Goal: Task Accomplishment & Management: Complete application form

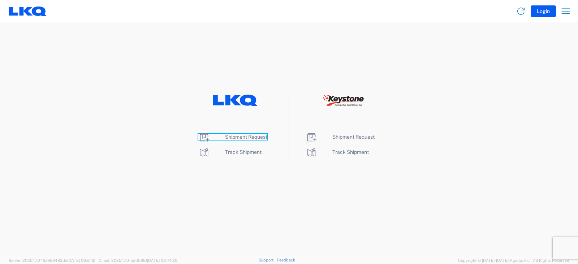
click at [241, 137] on span "Shipment Request" at bounding box center [246, 137] width 42 height 6
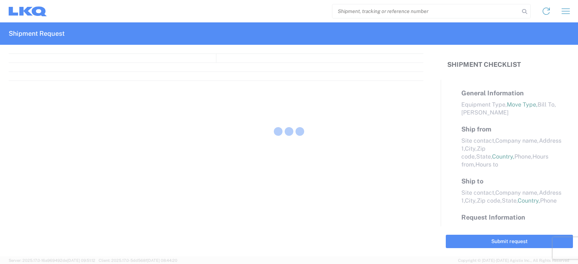
select select "FULL"
select select "LBS"
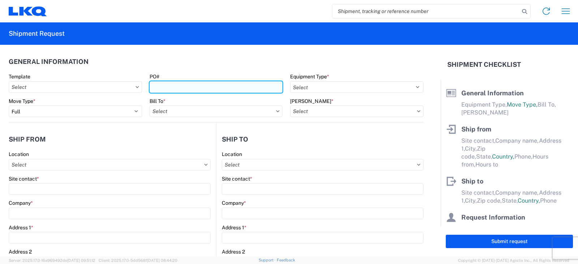
click at [165, 88] on input "PO#" at bounding box center [216, 87] width 133 height 12
type input "TRN#'S A1775698, 5704, 5706, 5712, 5715, 5746, 5752, 5760, 5768, 5773, 5777, 57…"
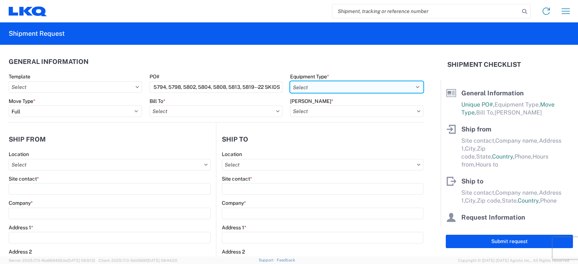
click at [319, 90] on select "Select 53’ Dry Van Flatbed Dropdeck (van) Lowboy (flatbed) Rail" at bounding box center [356, 87] width 133 height 12
select select "STDV"
click at [290, 81] on select "Select 53’ Dry Van Flatbed Dropdeck (van) Lowboy (flatbed) Rail" at bounding box center [356, 87] width 133 height 12
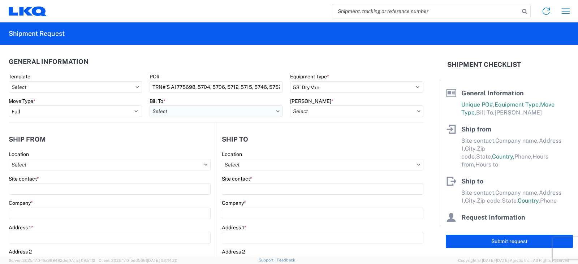
click at [174, 114] on input "Bill To *" at bounding box center [216, 111] width 133 height 12
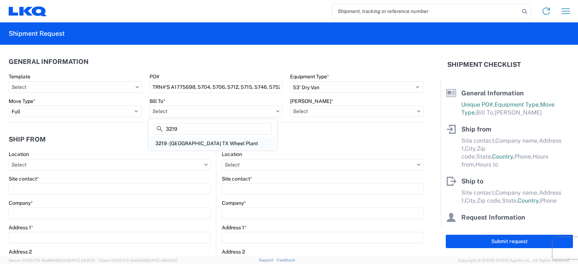
type input "3219"
click at [198, 143] on div "3219 - [GEOGRAPHIC_DATA] TX Wheel Plant" at bounding box center [213, 144] width 126 height 12
type input "3219 - [GEOGRAPHIC_DATA] TX Wheel Plant"
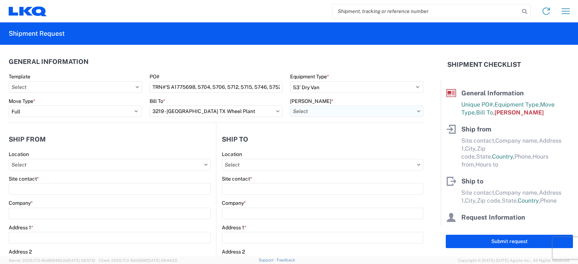
click at [306, 113] on input "[PERSON_NAME] *" at bounding box center [356, 111] width 133 height 12
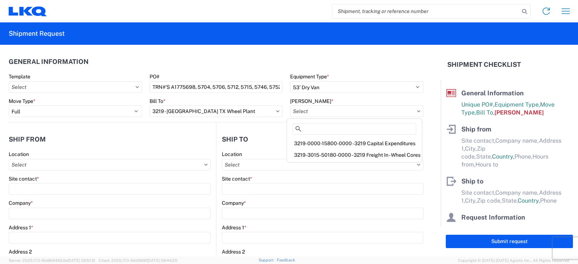
click at [314, 155] on div "3219-3015-50180-0000 - 3219 Freight In - Wheel Cores" at bounding box center [354, 155] width 132 height 12
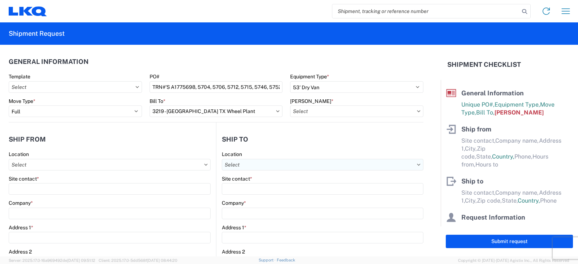
type input "3219-3015-50180-0000 - 3219 Freight In - Wheel Cores"
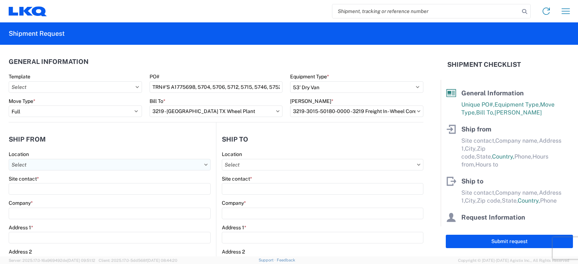
click at [24, 166] on input "Location" at bounding box center [110, 165] width 202 height 12
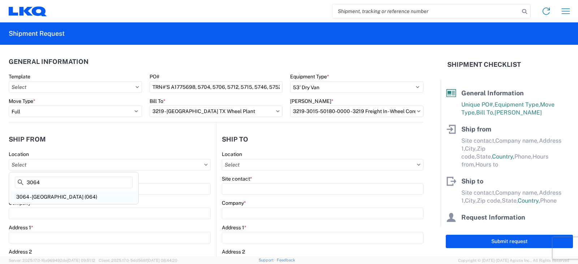
type input "3064"
click at [42, 197] on div "3064 - [GEOGRAPHIC_DATA] (064)" at bounding box center [73, 197] width 126 height 12
type input "3064 - [GEOGRAPHIC_DATA] (064)"
type input "LKQ Corporation"
type input "[STREET_ADDRESS]"
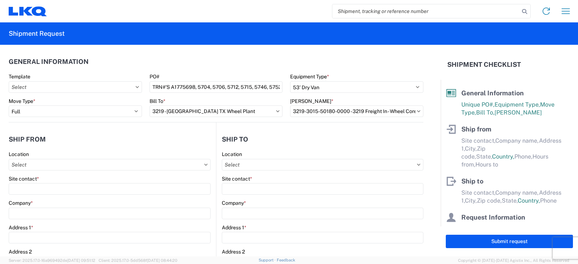
type input "[GEOGRAPHIC_DATA]"
type input "30336"
select select "GA"
select select "US"
type input "[PHONE_NUMBER]"
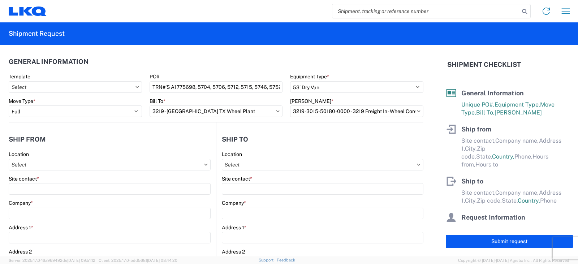
type input "06:00"
type input "17:00"
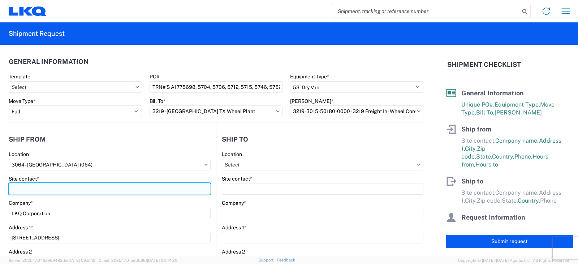
click at [15, 189] on input "Site contact *" at bounding box center [110, 189] width 202 height 12
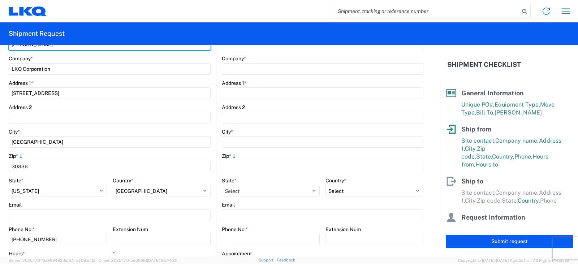
scroll to position [217, 0]
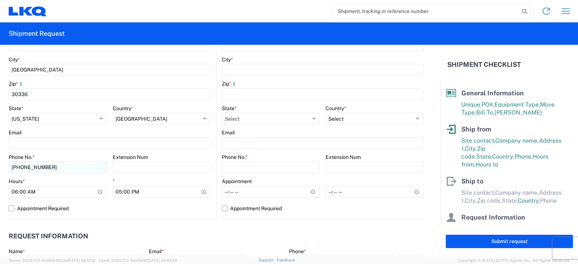
type input "[PERSON_NAME]"
click at [51, 166] on input "[PHONE_NUMBER]" at bounding box center [58, 167] width 98 height 12
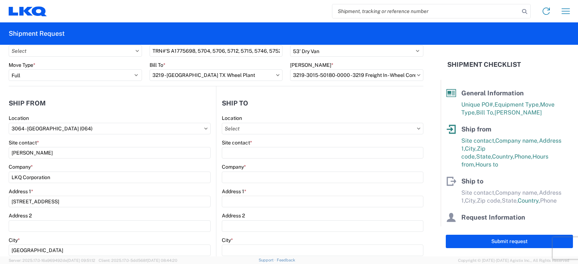
scroll to position [0, 0]
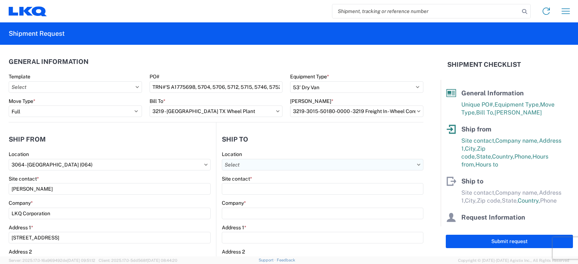
type input "[PHONE_NUMBER]"
click at [231, 163] on input "Location" at bounding box center [323, 165] width 202 height 12
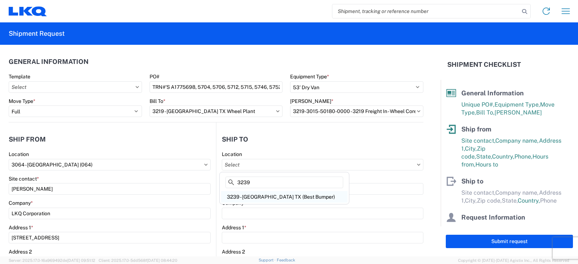
type input "3239"
click at [249, 197] on div "3239 - [GEOGRAPHIC_DATA] TX (Best Bumper)" at bounding box center [284, 197] width 126 height 12
type input "3239 - [GEOGRAPHIC_DATA] TX (Best Bumper)"
type input "LKQ Corporation"
type input "[STREET_ADDRESS]"
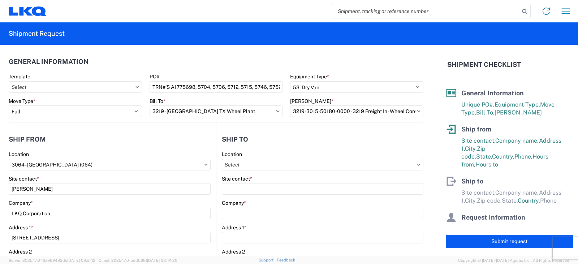
type input "[PERSON_NAME]"
type input "75141"
select select "US"
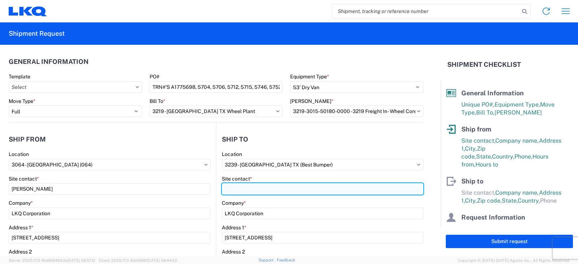
click at [222, 190] on input "Site contact *" at bounding box center [323, 189] width 202 height 12
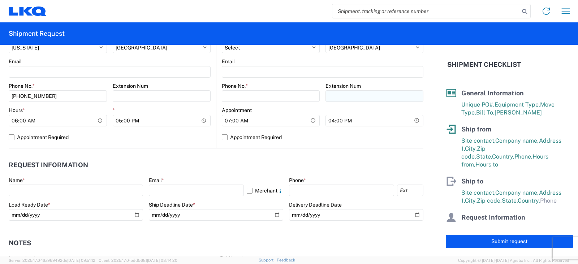
scroll to position [253, 0]
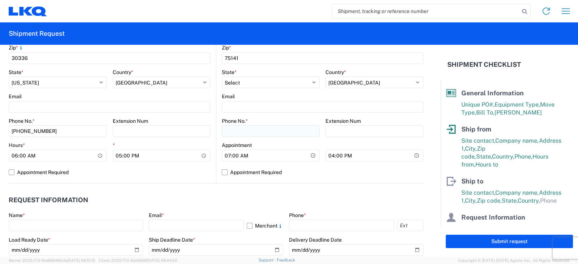
type input "[PERSON_NAME]"
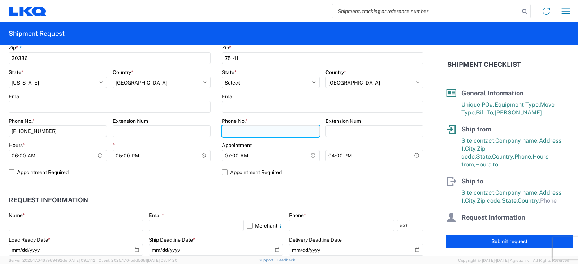
click at [229, 131] on input "Phone No. *" at bounding box center [271, 131] width 98 height 12
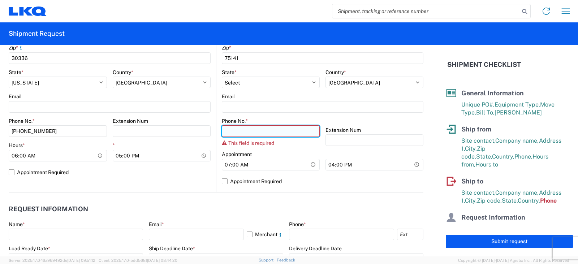
click at [234, 129] on input "Phone No. *" at bounding box center [271, 131] width 98 height 12
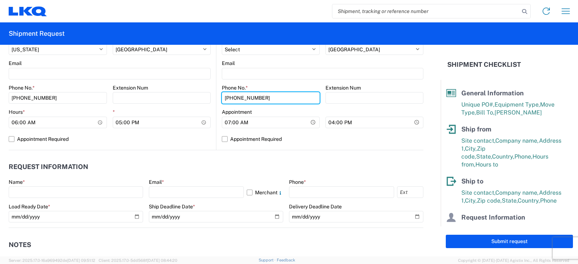
scroll to position [361, 0]
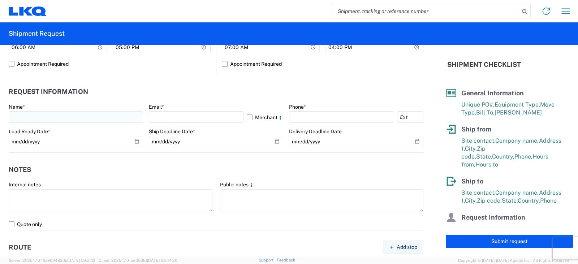
type input "[PHONE_NUMBER]"
click at [27, 117] on input "text" at bounding box center [76, 117] width 134 height 12
type input "[PERSON_NAME]"
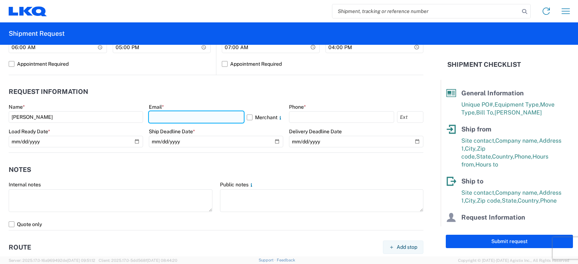
click at [176, 116] on input "text" at bounding box center [196, 117] width 95 height 12
type input "[EMAIL_ADDRESS][DOMAIN_NAME]"
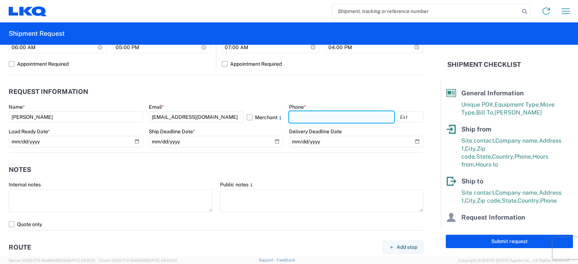
click at [292, 117] on input "text" at bounding box center [341, 117] width 105 height 12
type input "[PHONE_NUMBER]"
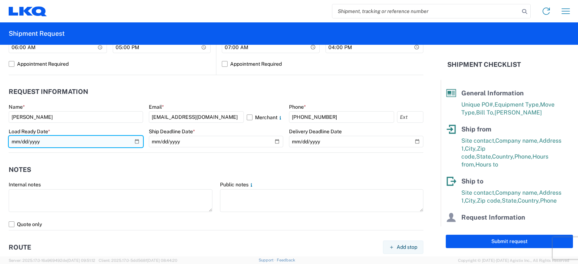
click at [135, 142] on input "date" at bounding box center [76, 142] width 134 height 12
type input "[DATE]"
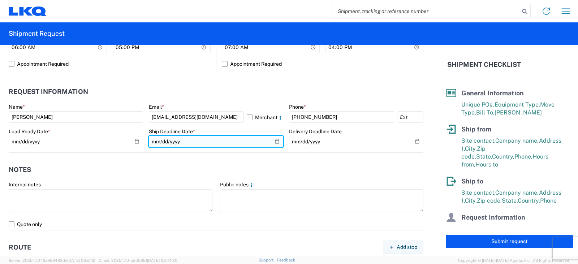
click at [274, 142] on input "date" at bounding box center [216, 142] width 134 height 12
type input "[DATE]"
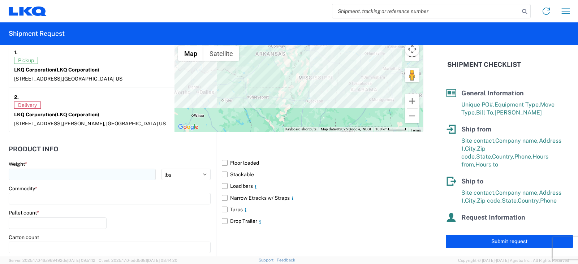
scroll to position [614, 0]
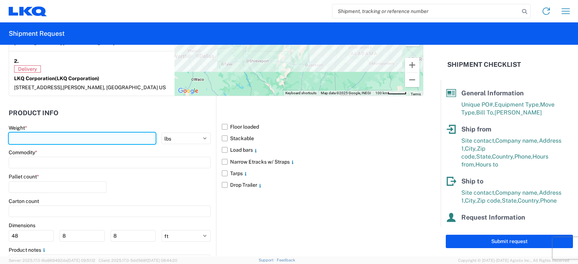
click at [36, 138] on input "number" at bounding box center [82, 139] width 147 height 12
type input "25000"
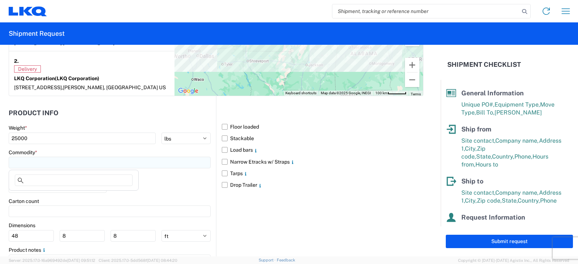
click at [36, 161] on input at bounding box center [110, 163] width 202 height 12
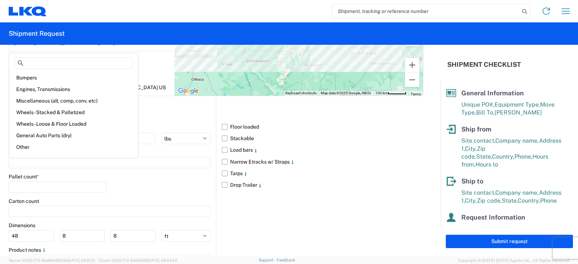
click at [47, 112] on div "Wheels - Stacked & Palletized" at bounding box center [73, 113] width 126 height 12
type input "Wheels - Stacked & Palletized"
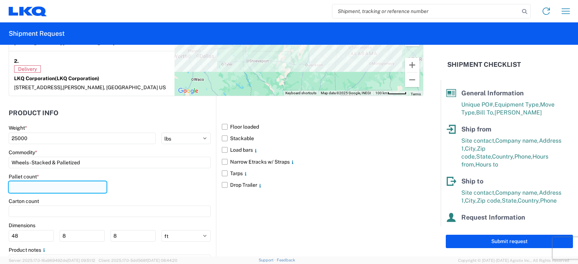
click at [29, 187] on input "number" at bounding box center [58, 187] width 98 height 12
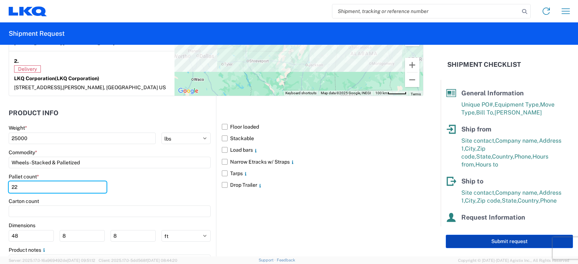
type input "22"
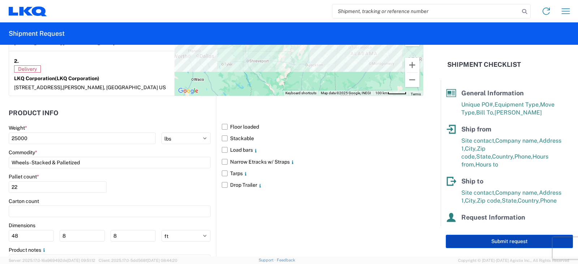
click at [501, 240] on button "Submit request" at bounding box center [509, 241] width 127 height 13
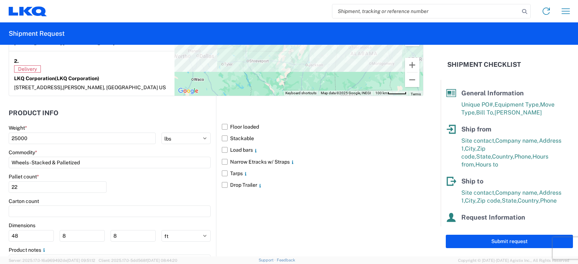
select select "US"
